Goal: Task Accomplishment & Management: Use online tool/utility

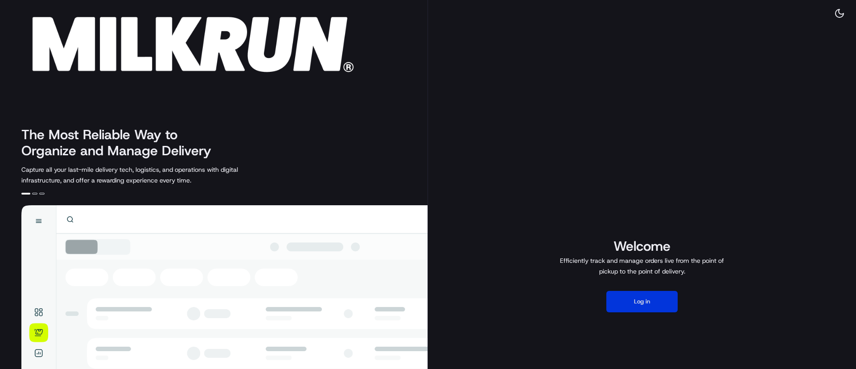
click at [649, 311] on button "Log in" at bounding box center [641, 301] width 71 height 21
